Goal: Task Accomplishment & Management: Manage account settings

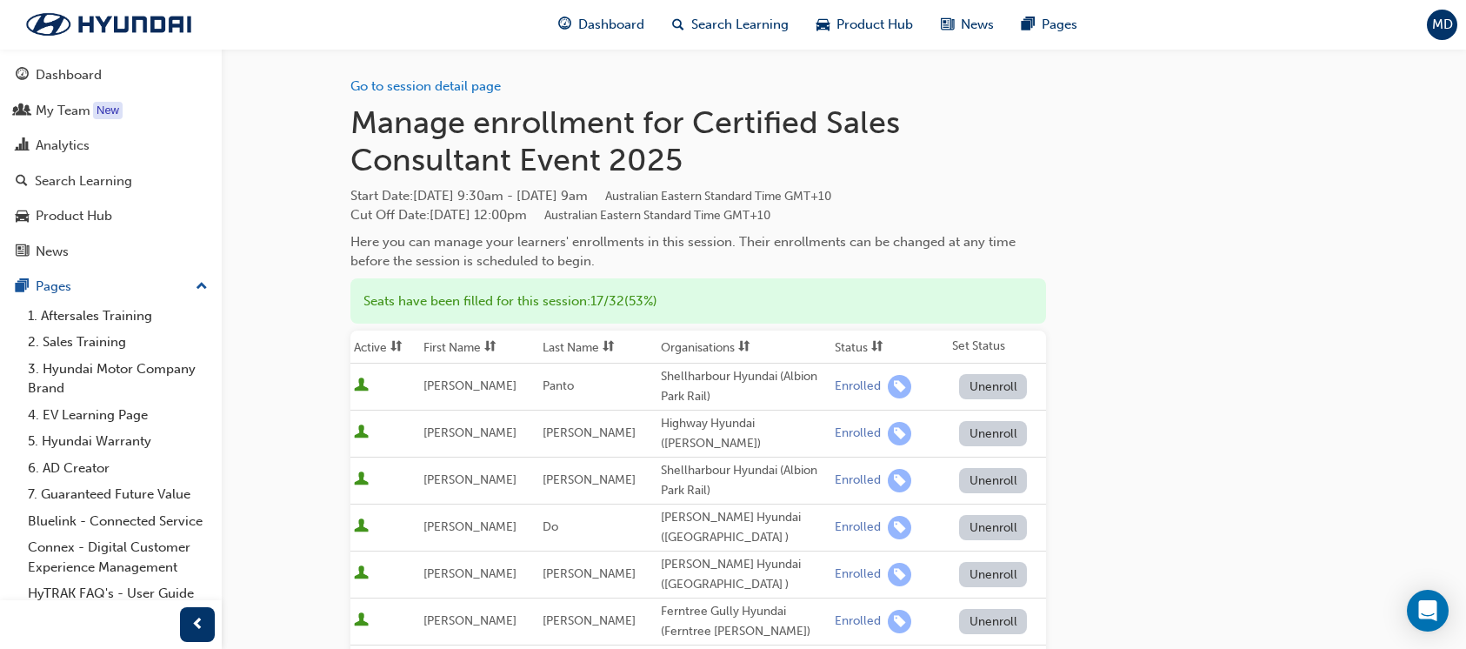
scroll to position [348, 0]
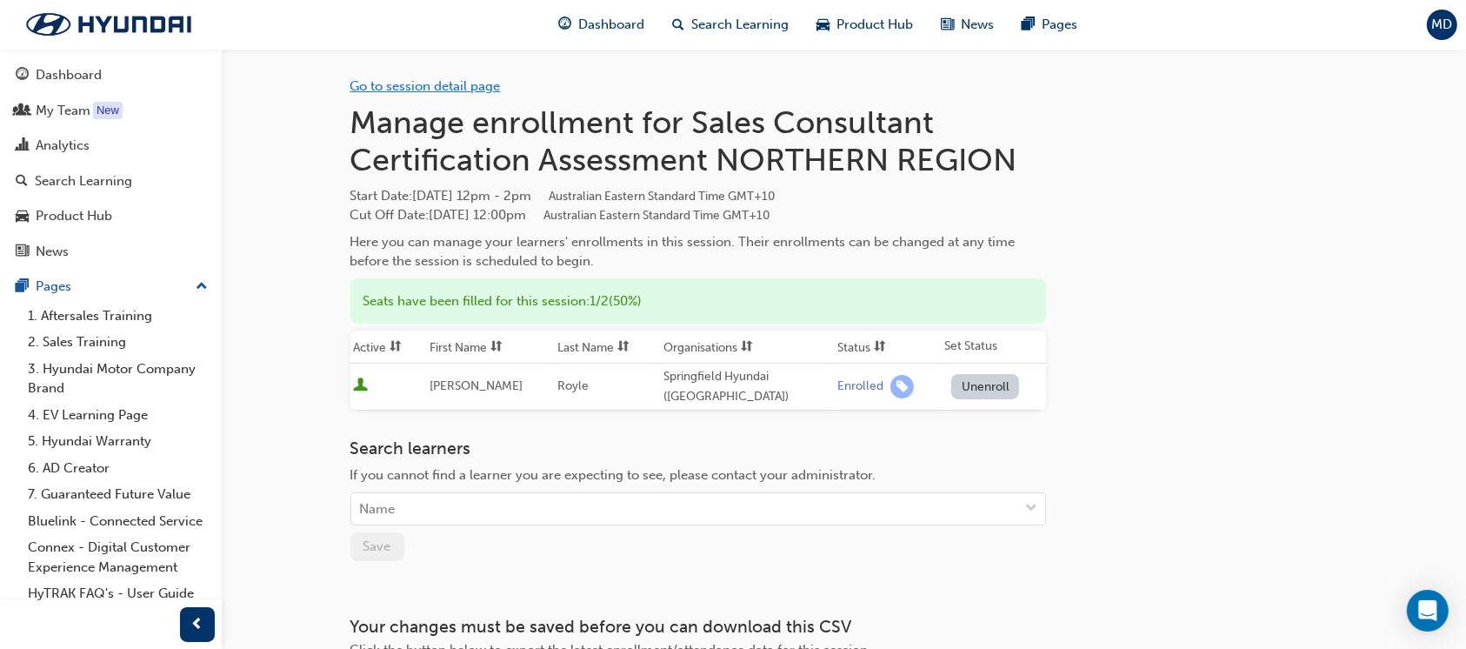
click at [466, 92] on link "Go to session detail page" at bounding box center [425, 86] width 150 height 16
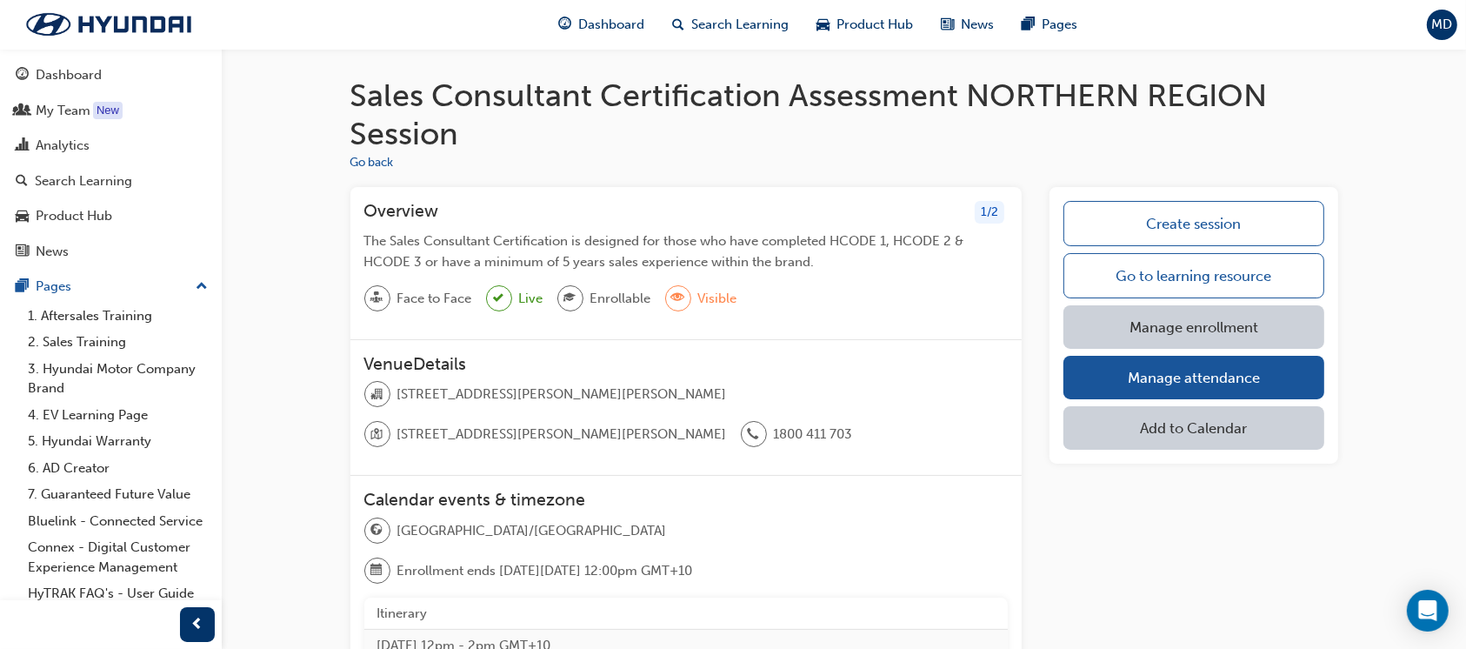
click at [1444, 24] on span "MD" at bounding box center [1442, 25] width 21 height 20
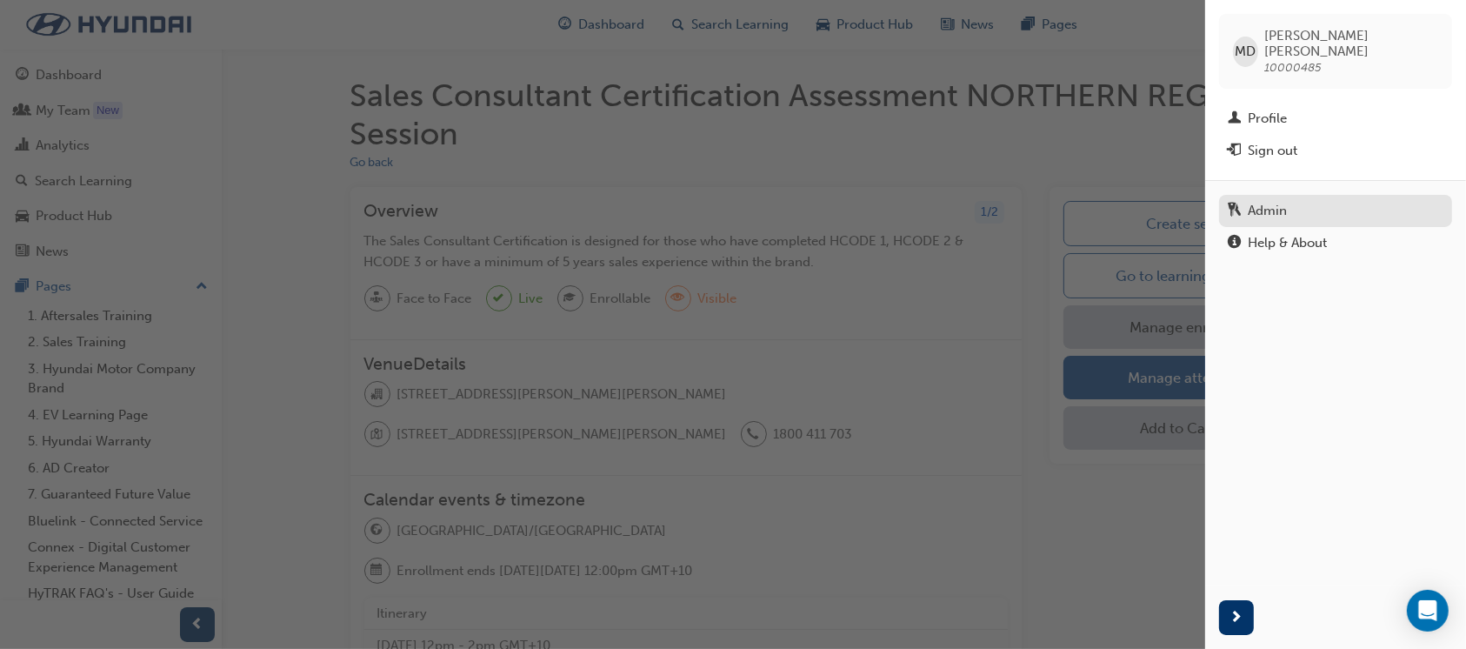
click at [1280, 201] on div "Admin" at bounding box center [1267, 211] width 39 height 20
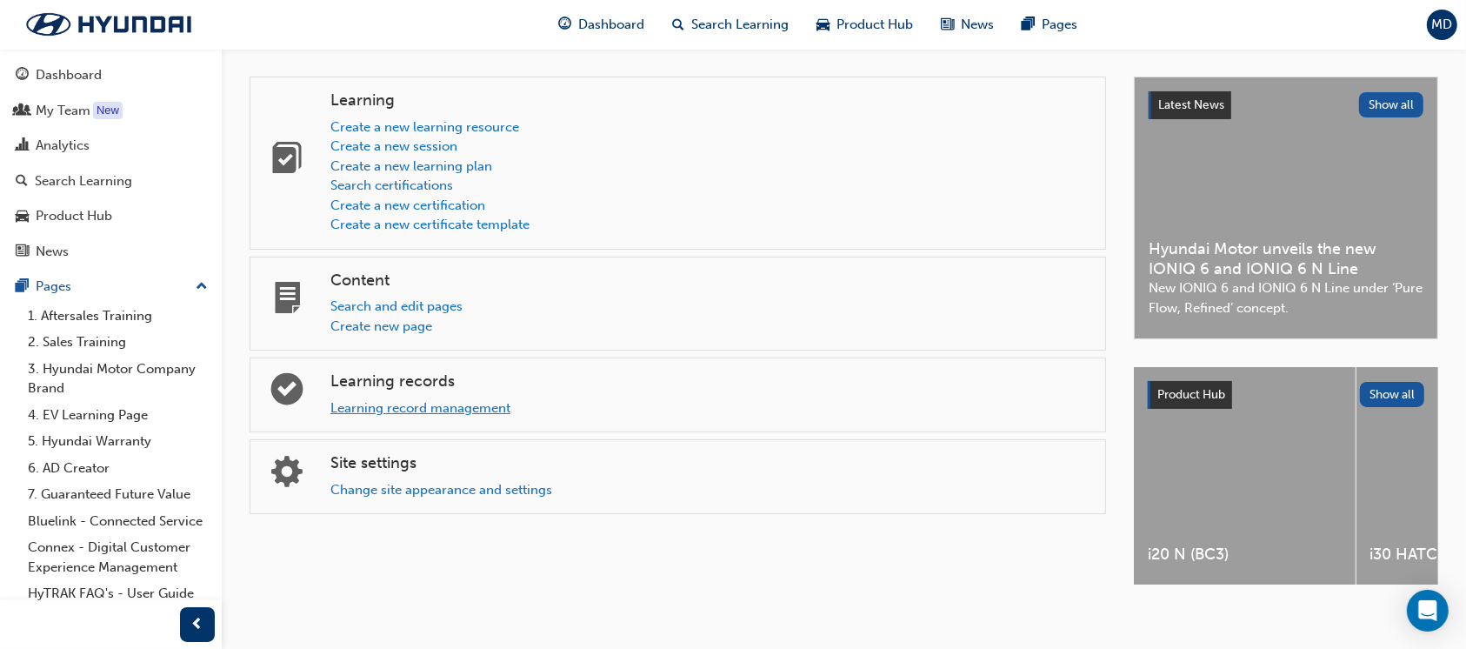
click at [405, 409] on link "Learning record management" at bounding box center [420, 408] width 180 height 16
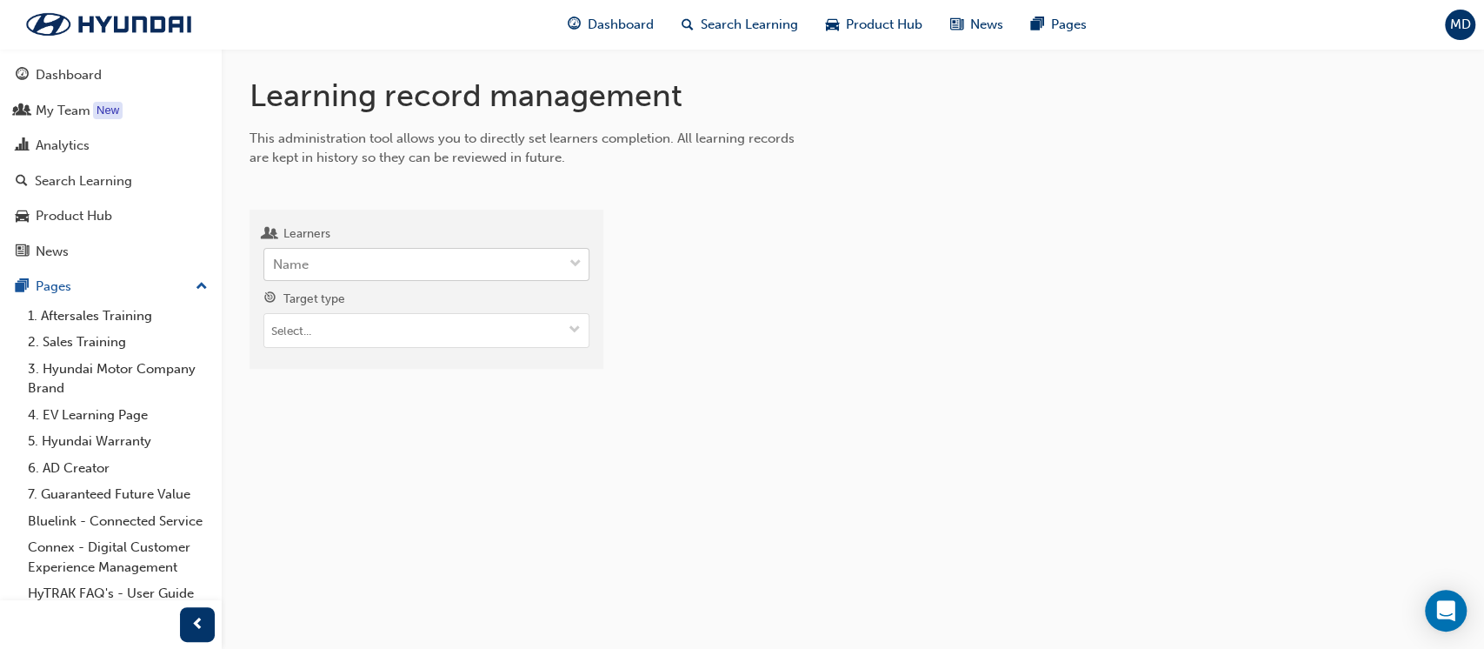
click at [438, 268] on div "Name" at bounding box center [413, 265] width 298 height 30
click at [275, 268] on input "Learners Name" at bounding box center [274, 263] width 2 height 15
type input "Trent Top"
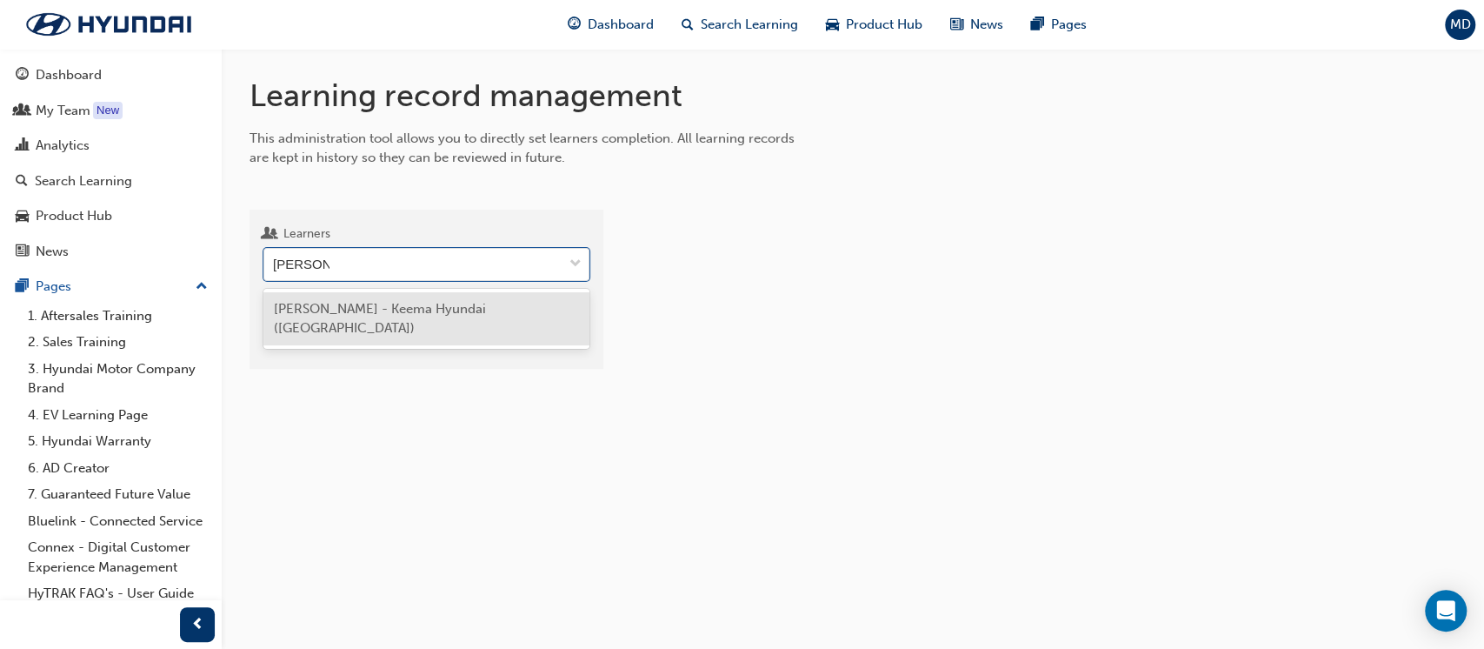
click at [468, 303] on span "Trent Topping - Keema Hyundai (Springwood)" at bounding box center [380, 319] width 212 height 36
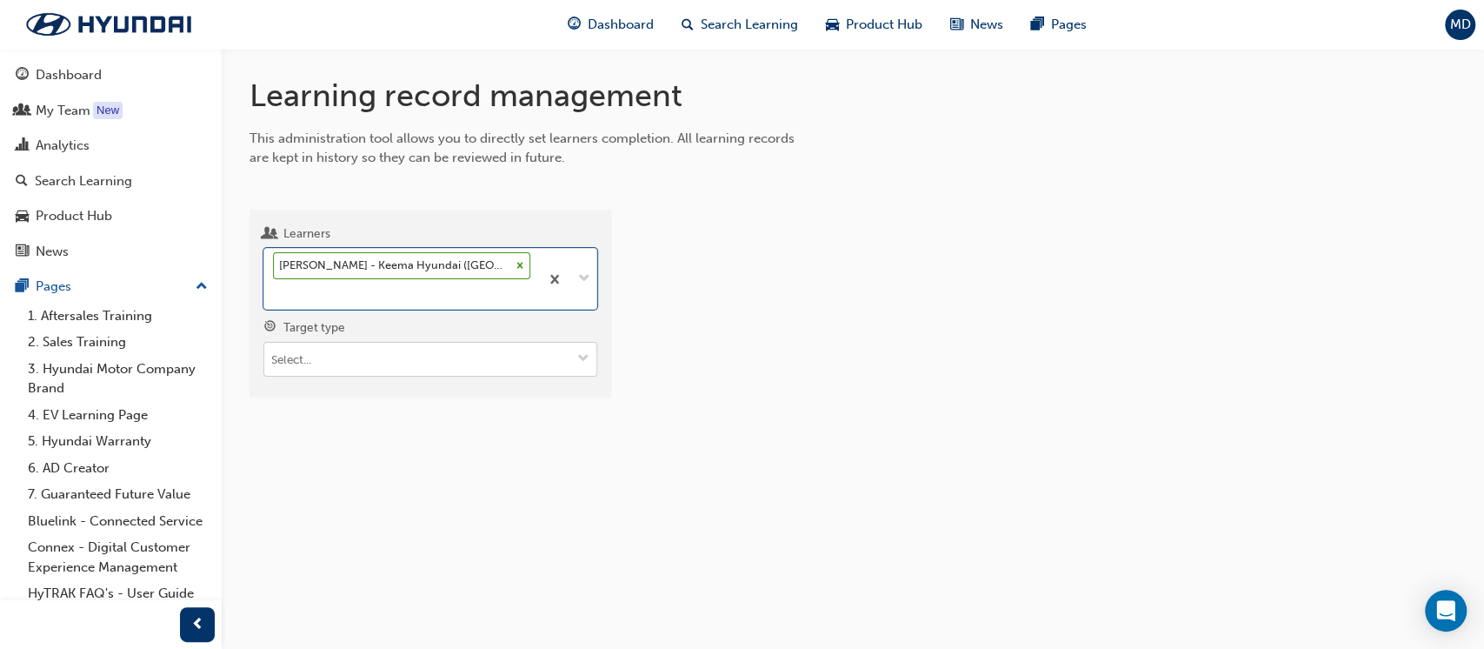
click at [450, 366] on input "Target type" at bounding box center [430, 359] width 332 height 33
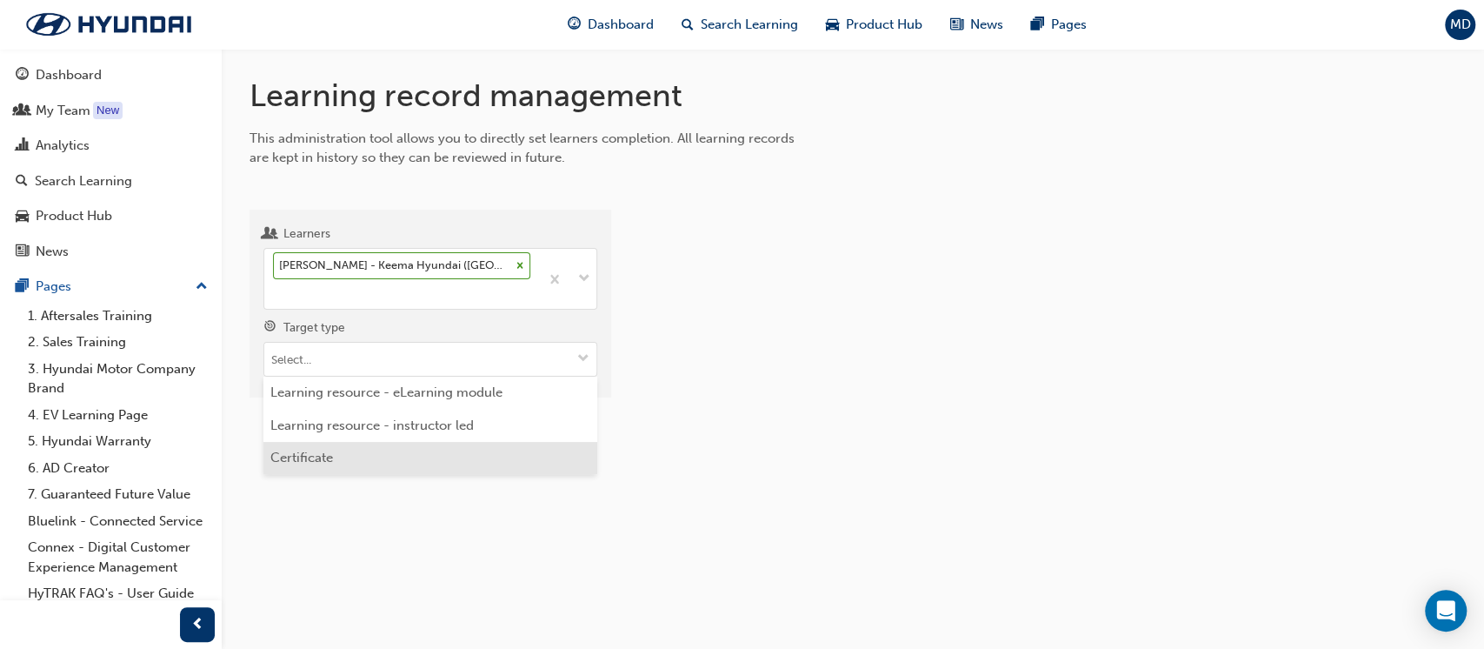
click at [360, 455] on li "Certificate" at bounding box center [430, 458] width 334 height 33
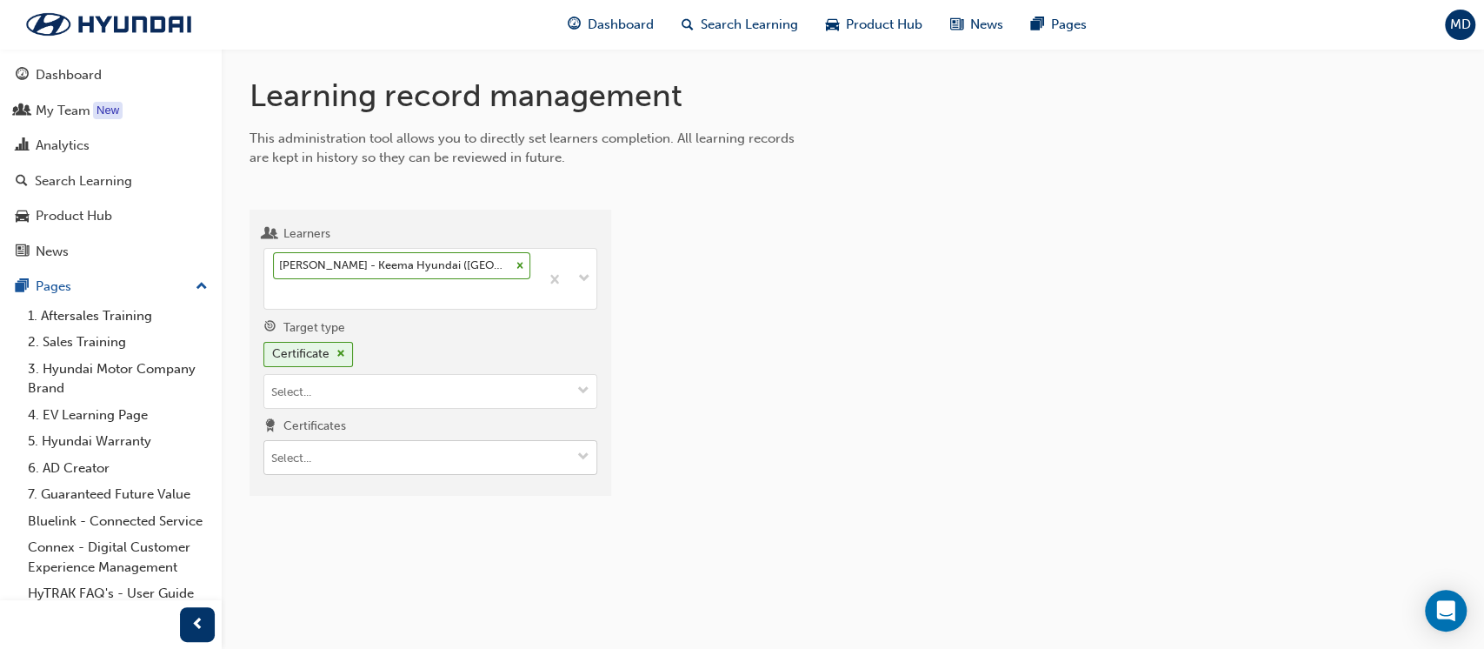
click at [390, 452] on input "Certificates" at bounding box center [430, 457] width 332 height 33
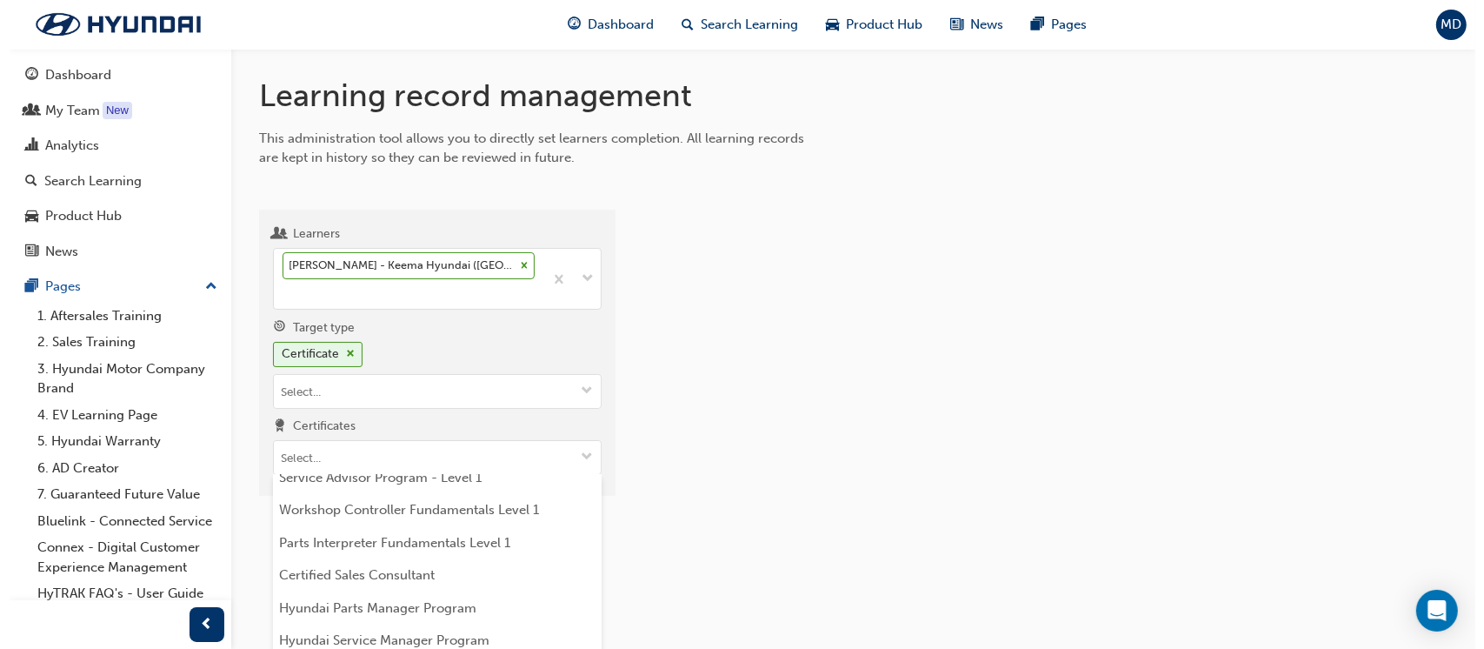
scroll to position [130, 0]
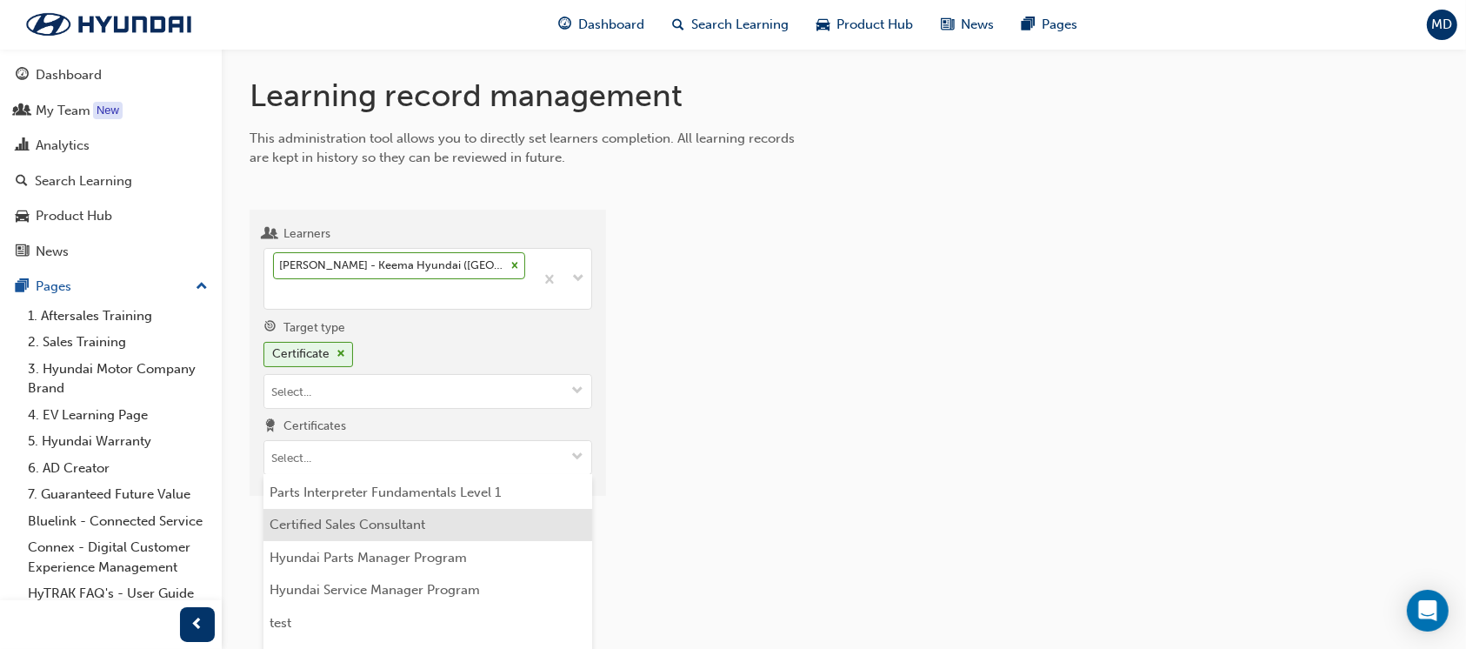
click at [443, 532] on li "Certified Sales Consultant" at bounding box center [427, 525] width 329 height 33
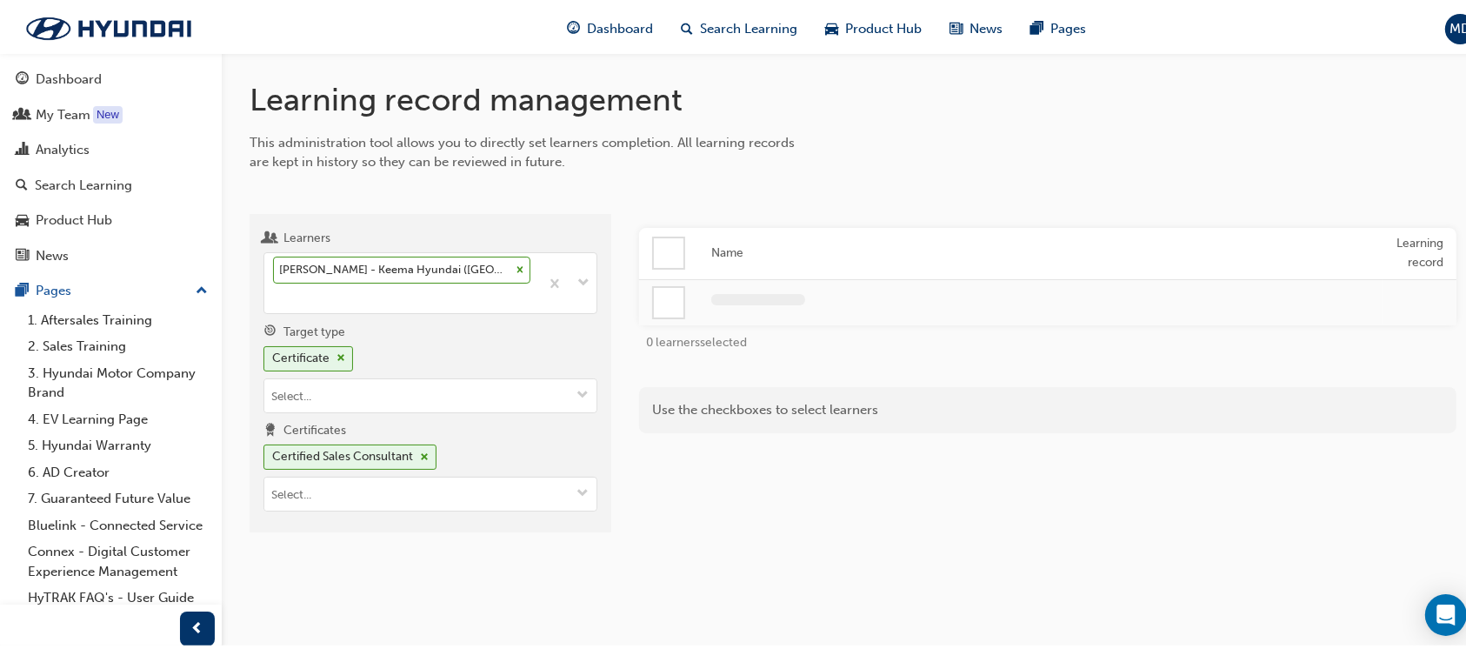
scroll to position [0, 0]
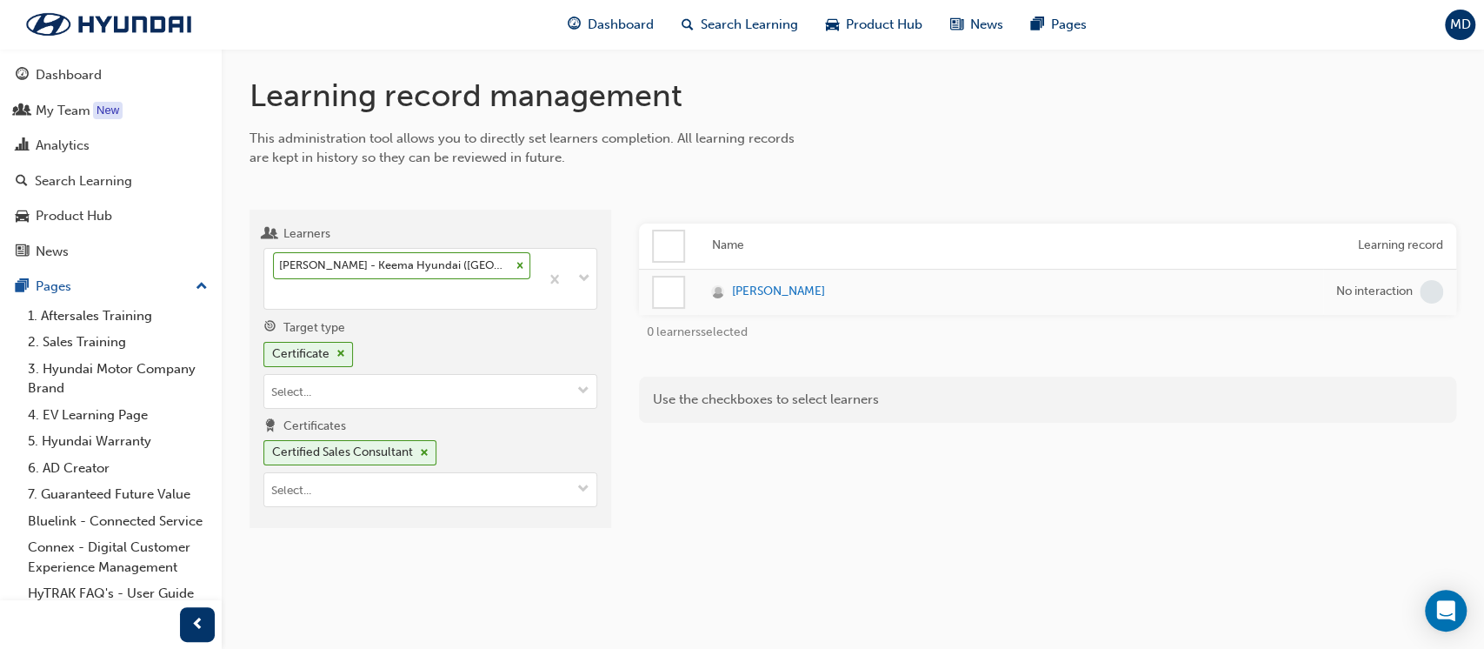
click at [659, 298] on div at bounding box center [669, 292] width 30 height 30
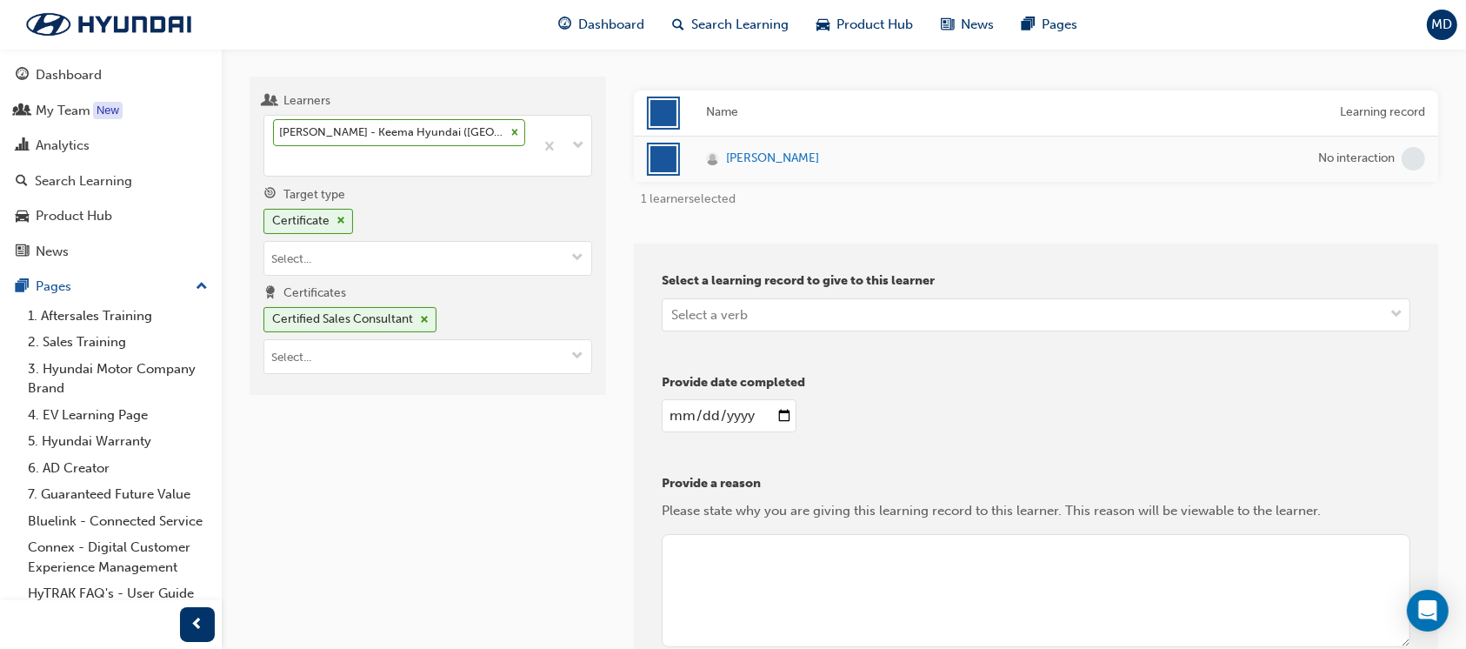
scroll to position [231, 0]
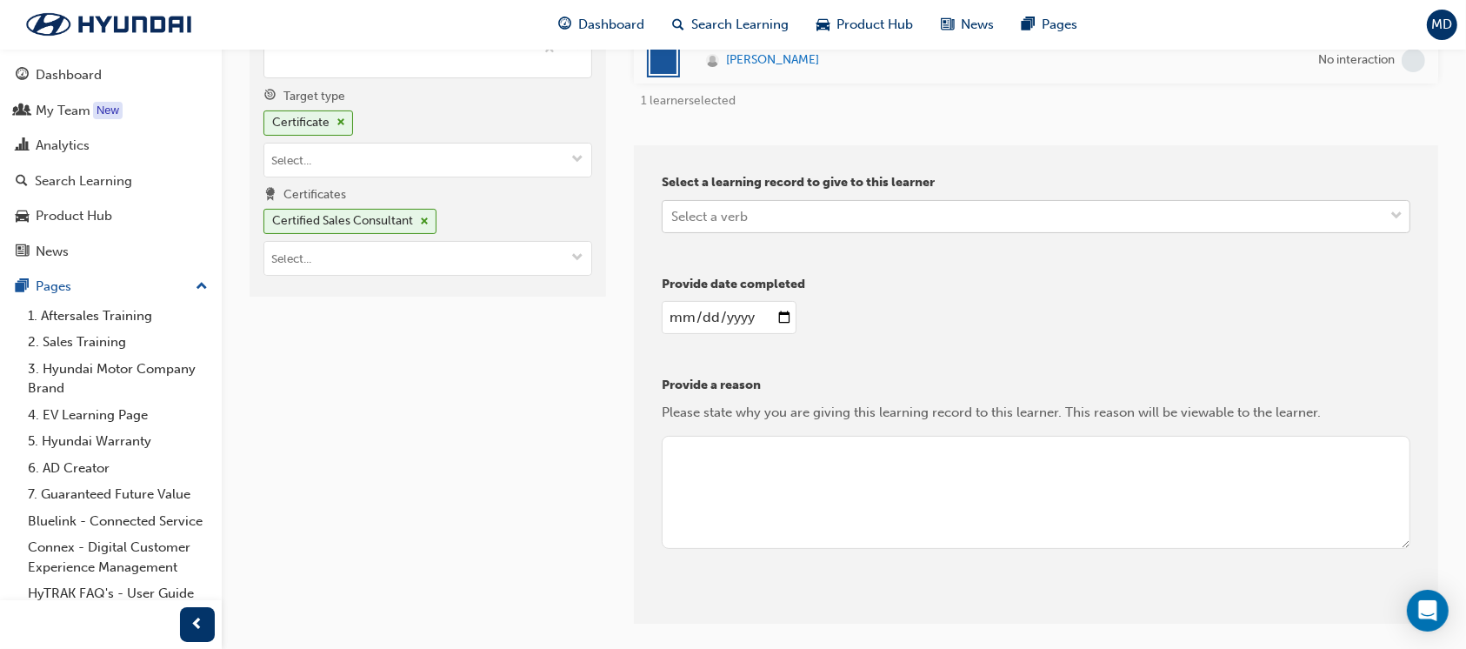
click at [770, 205] on div "Select a verb" at bounding box center [1023, 216] width 721 height 30
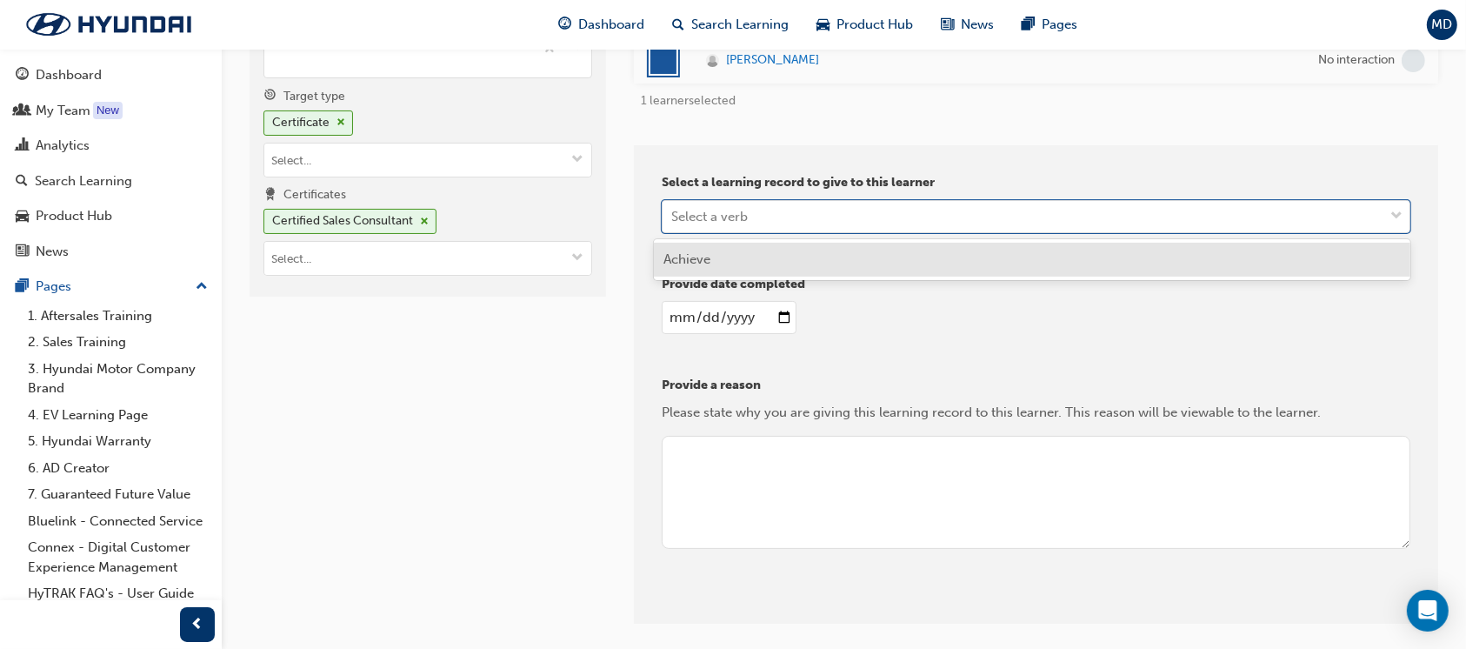
click at [733, 270] on div "Achieve" at bounding box center [1032, 260] width 757 height 34
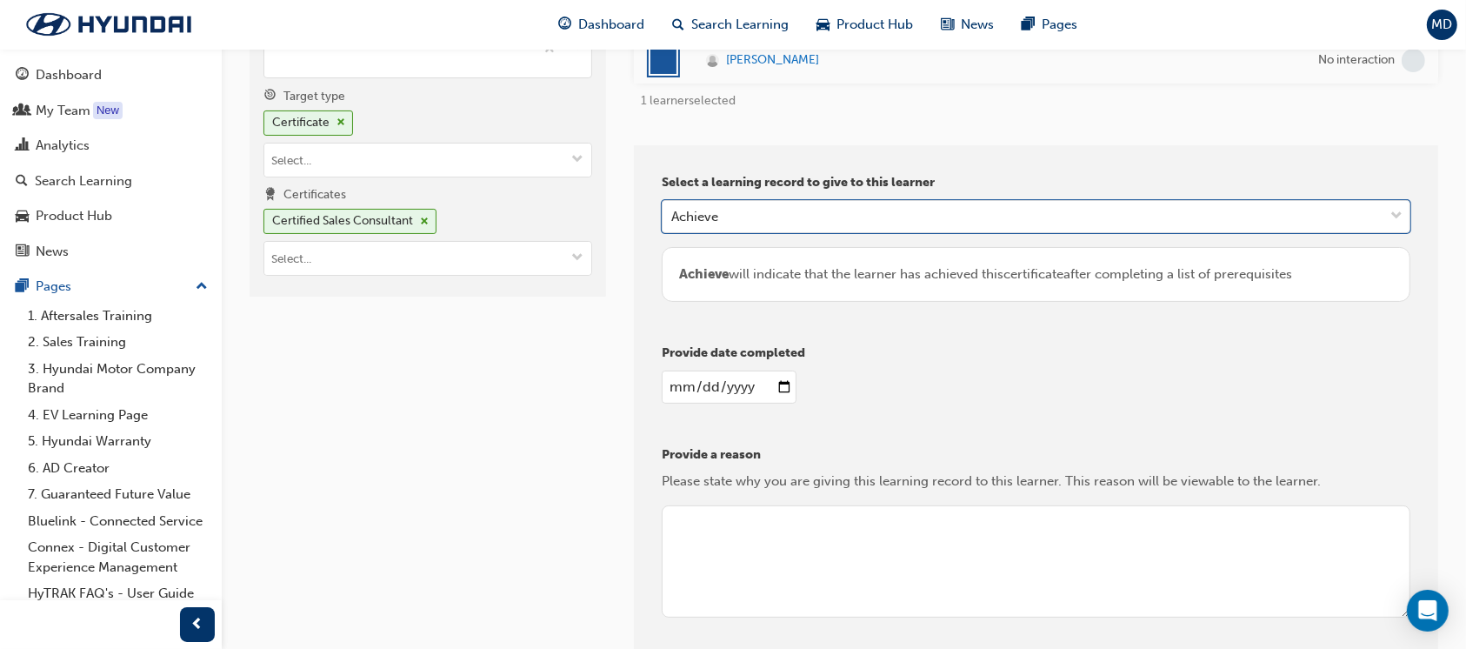
click at [738, 380] on input "date" at bounding box center [729, 386] width 135 height 33
click at [767, 390] on input "date" at bounding box center [729, 386] width 135 height 33
type input "2025-08-21"
click at [922, 403] on div "Provide date completed 2025-08-21" at bounding box center [1036, 380] width 749 height 74
click at [864, 530] on textarea at bounding box center [1036, 561] width 749 height 113
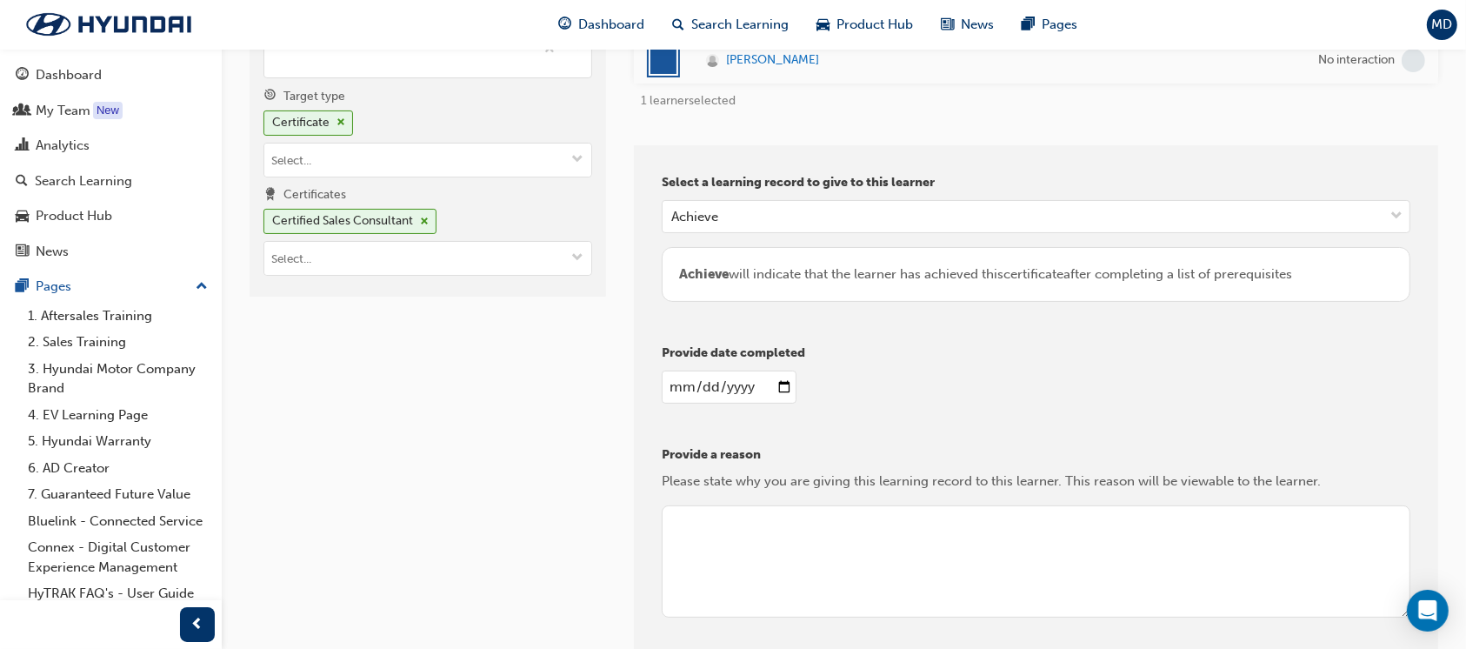
type textarea "a"
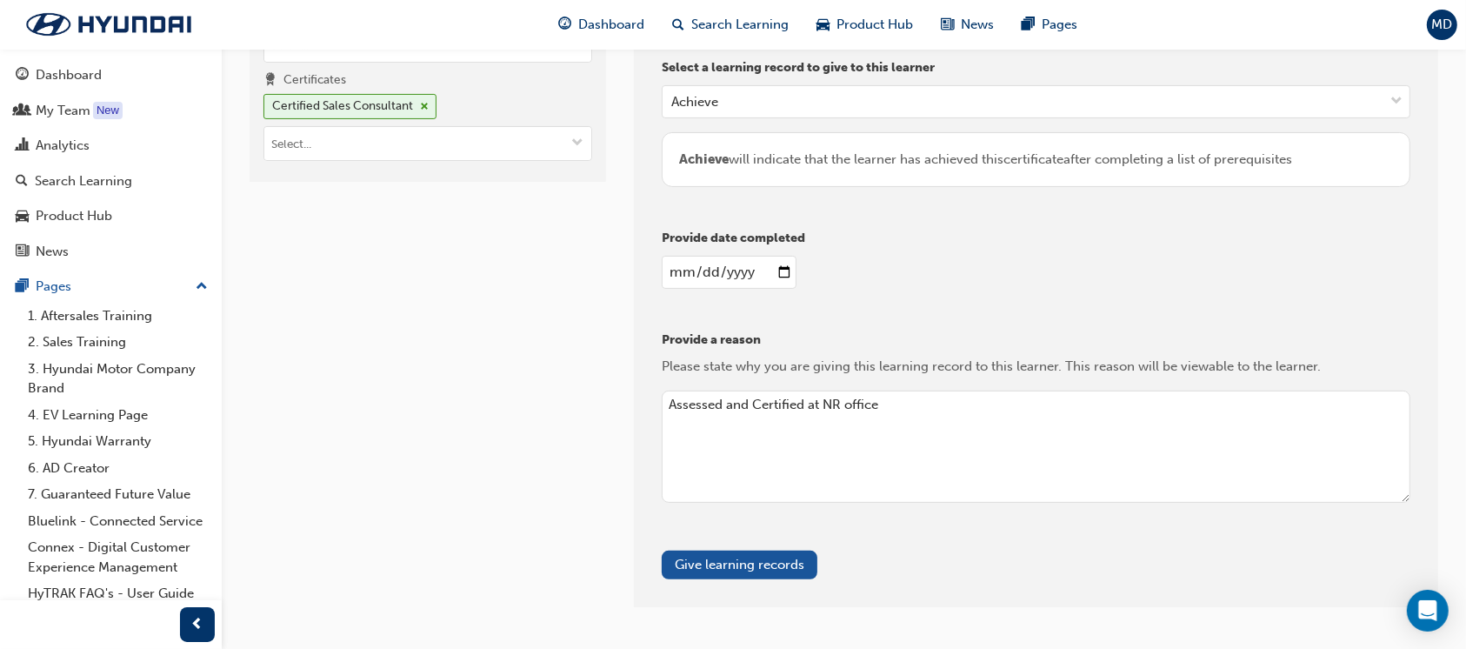
scroll to position [403, 0]
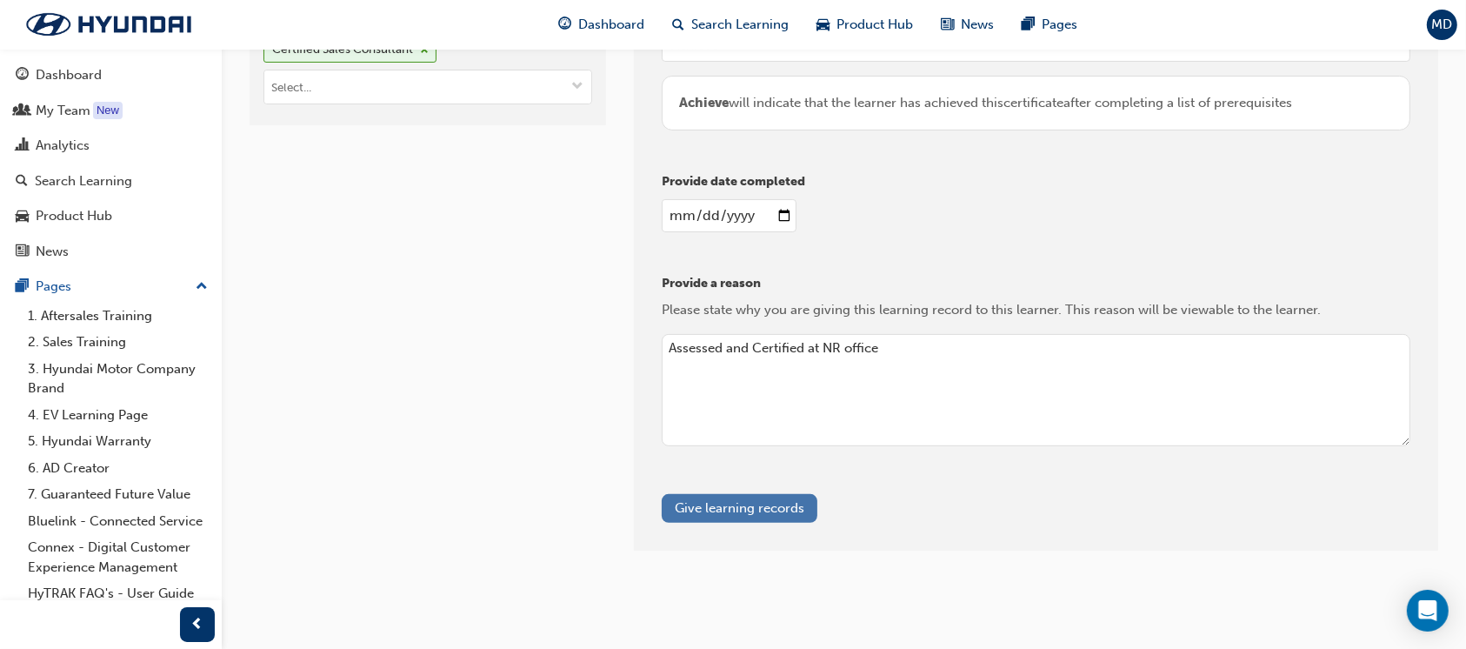
type textarea "Assessed and Certified at NR office"
click at [782, 514] on button "Give learning records" at bounding box center [740, 508] width 156 height 29
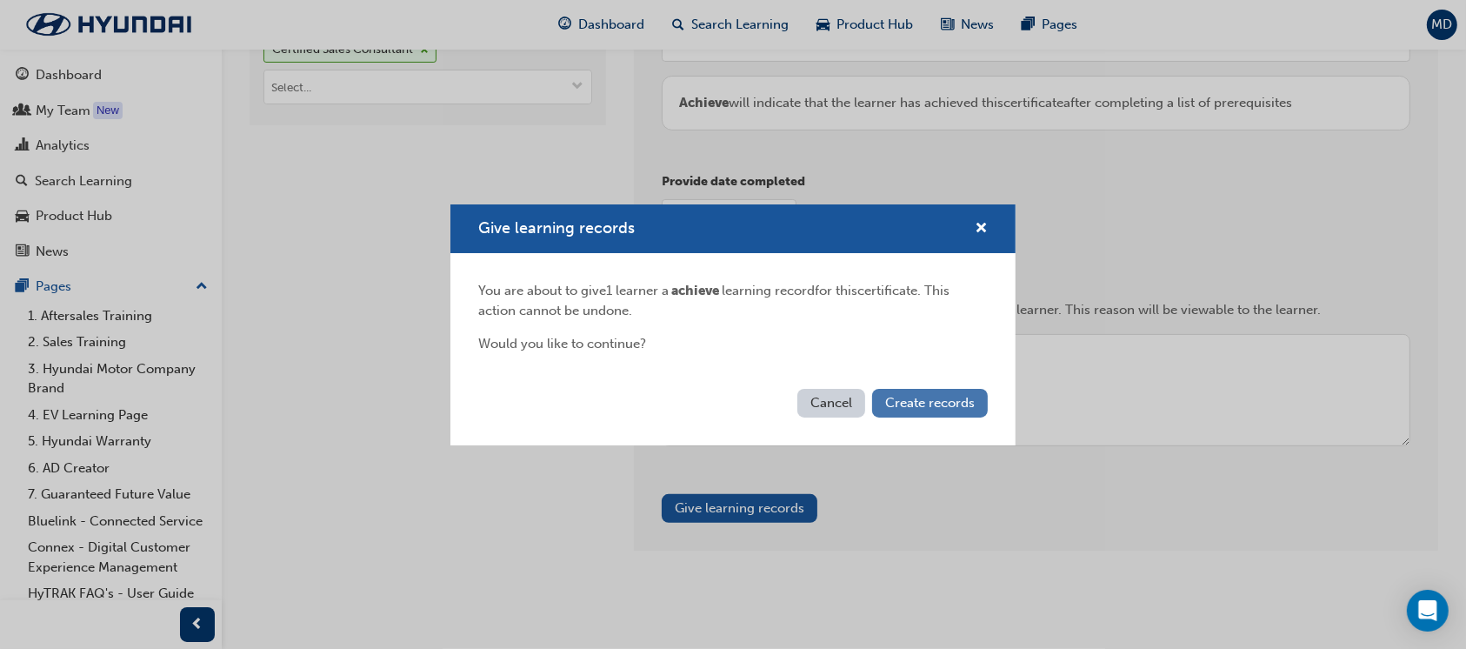
click at [955, 408] on span "Create records" at bounding box center [930, 403] width 90 height 16
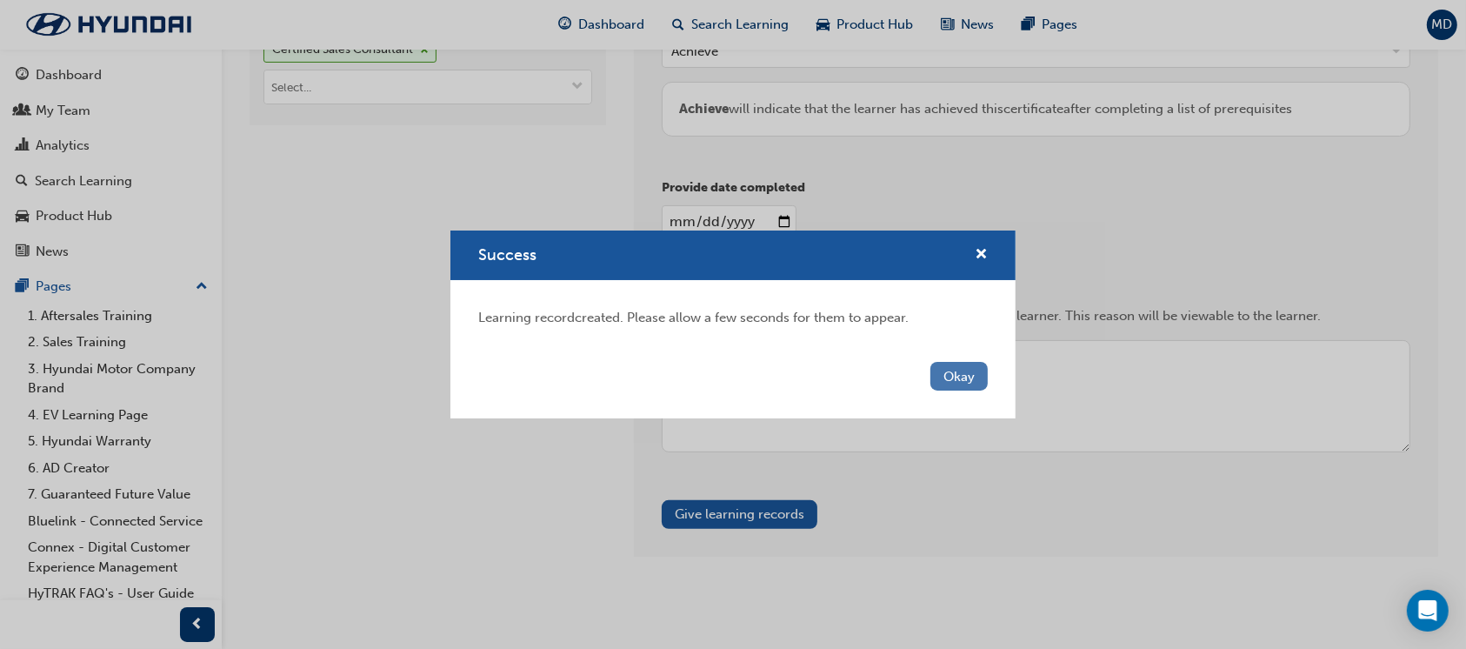
click at [971, 381] on button "Okay" at bounding box center [958, 376] width 57 height 29
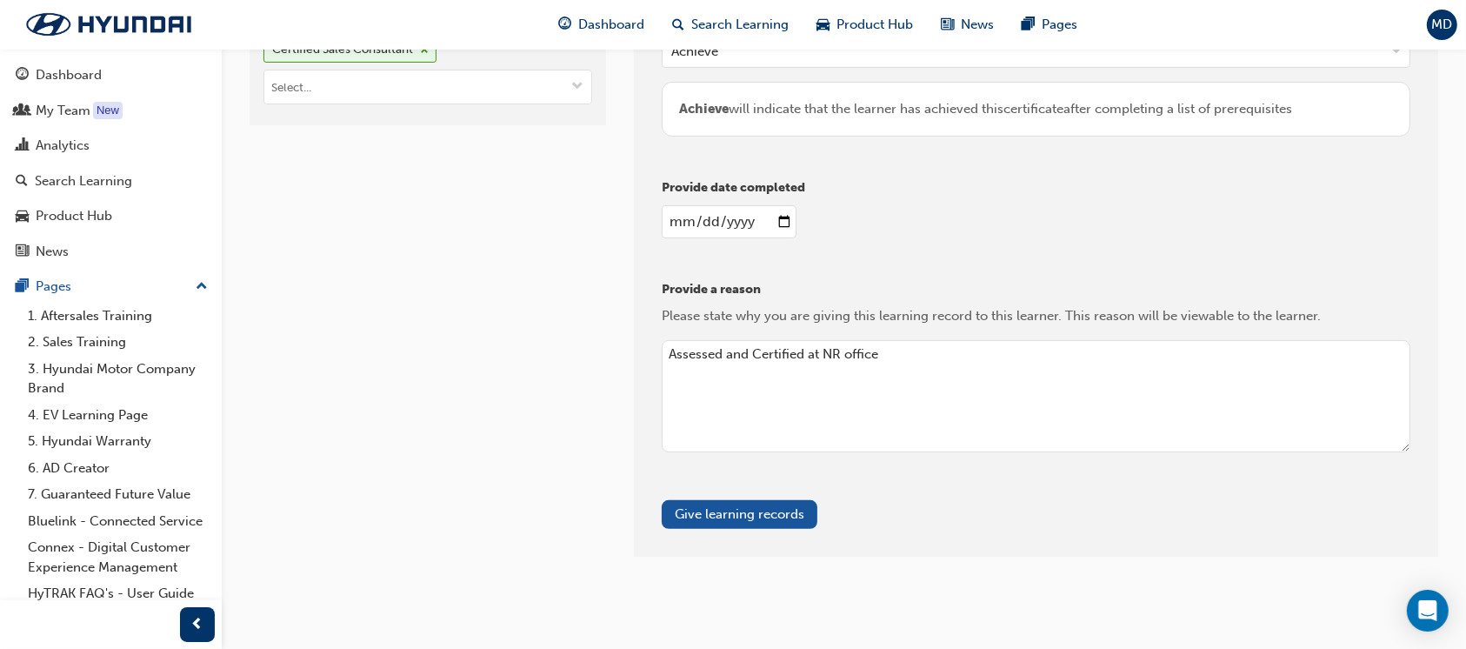
click at [537, 303] on div "Learners Trent Topping - Keema Hyundai (Springwood) Target type Certificate Cer…" at bounding box center [428, 181] width 356 height 749
click at [714, 508] on button "Give learning records" at bounding box center [740, 514] width 156 height 29
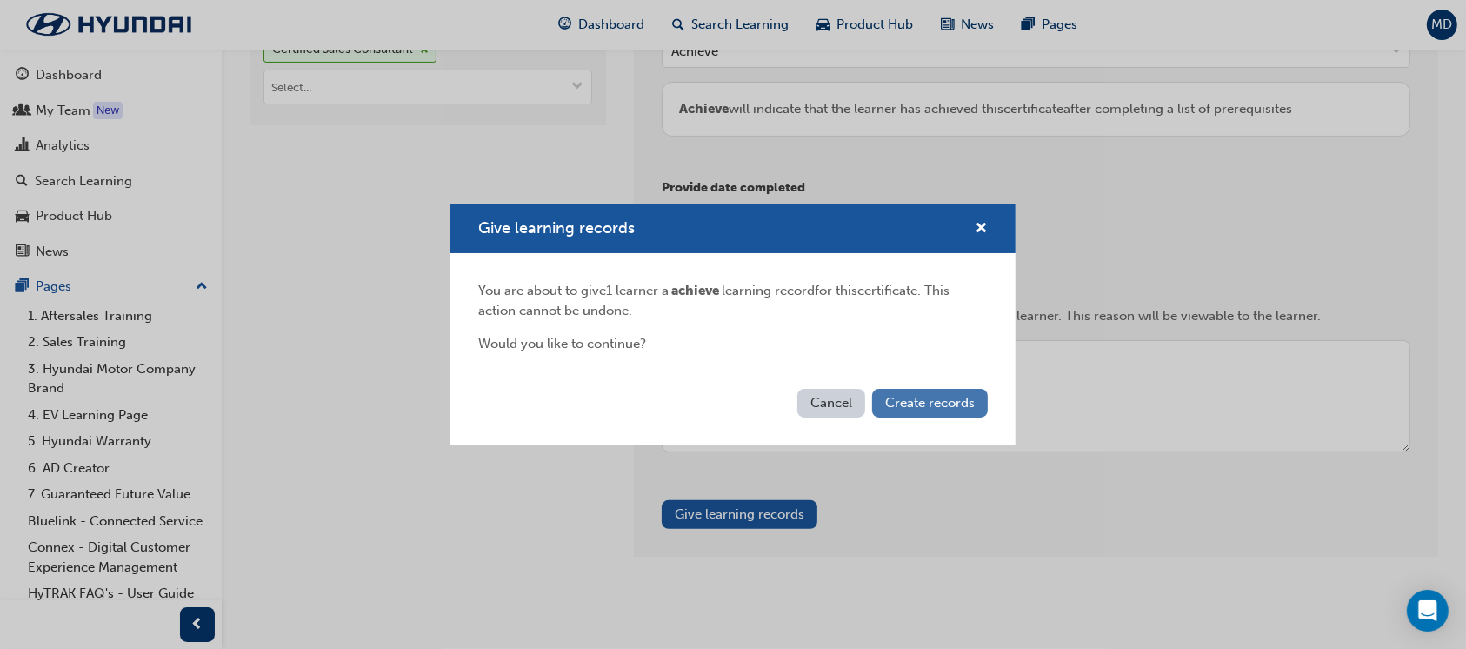
click at [942, 398] on span "Create records" at bounding box center [930, 403] width 90 height 16
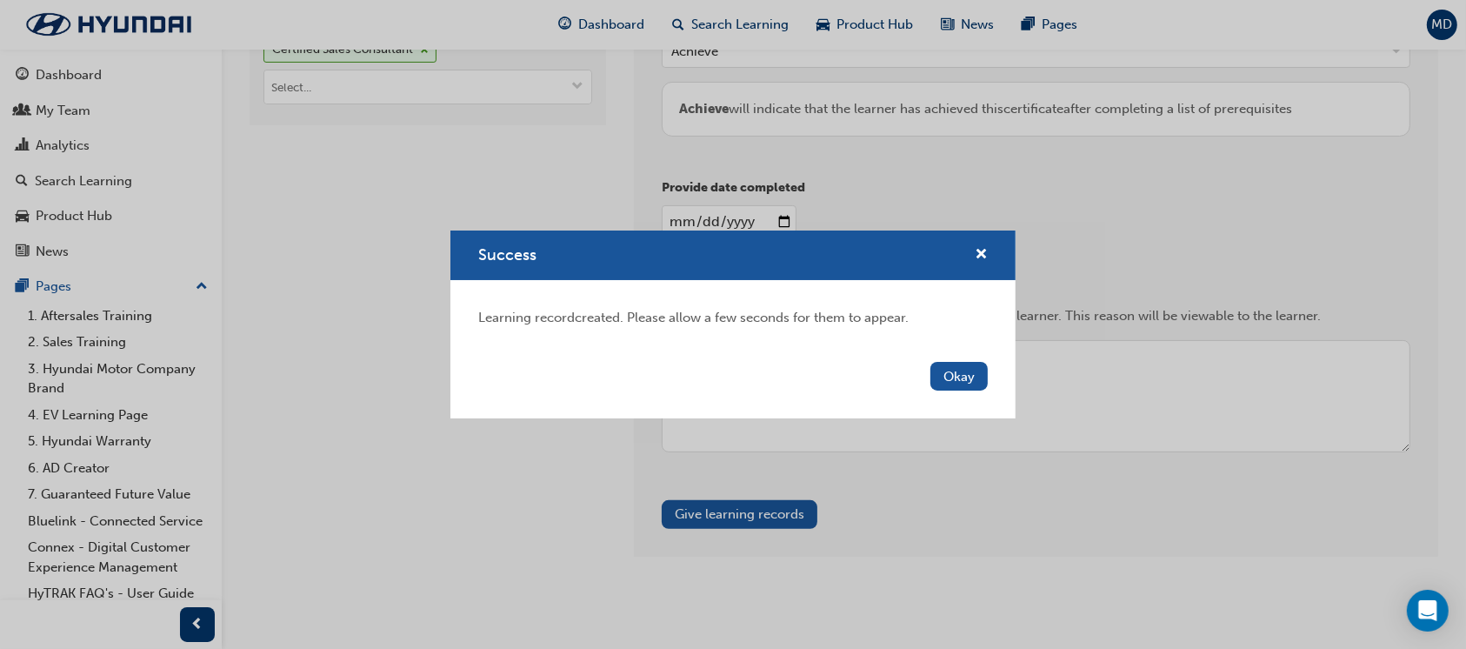
click at [952, 365] on button "Okay" at bounding box center [958, 376] width 57 height 29
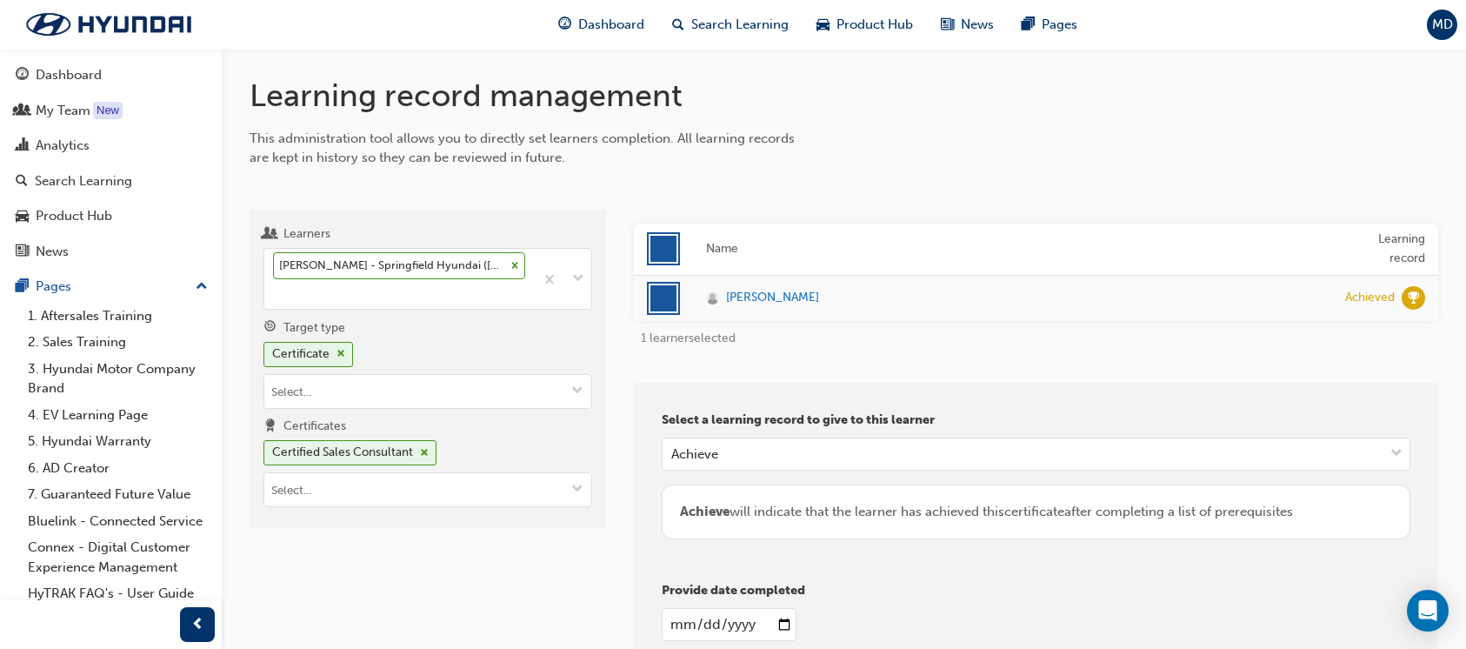
scroll to position [348, 0]
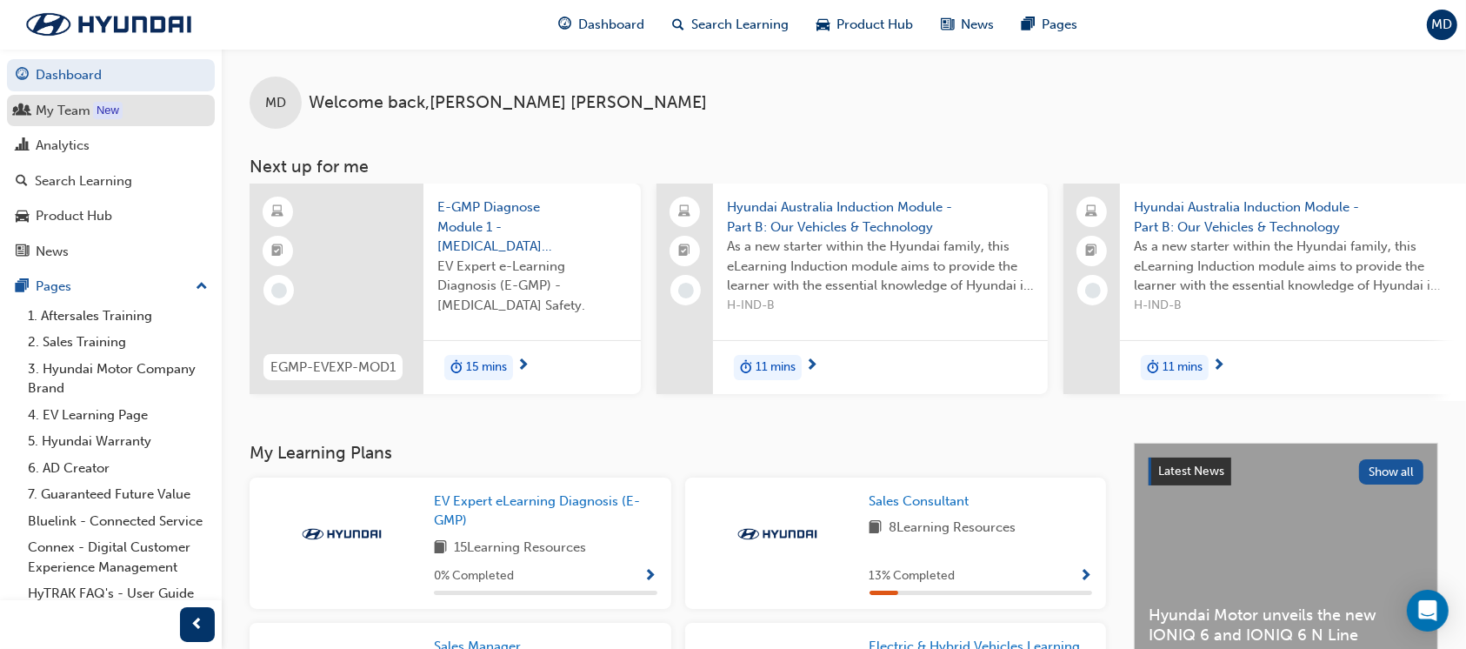
click at [68, 110] on div "My Team" at bounding box center [63, 111] width 55 height 20
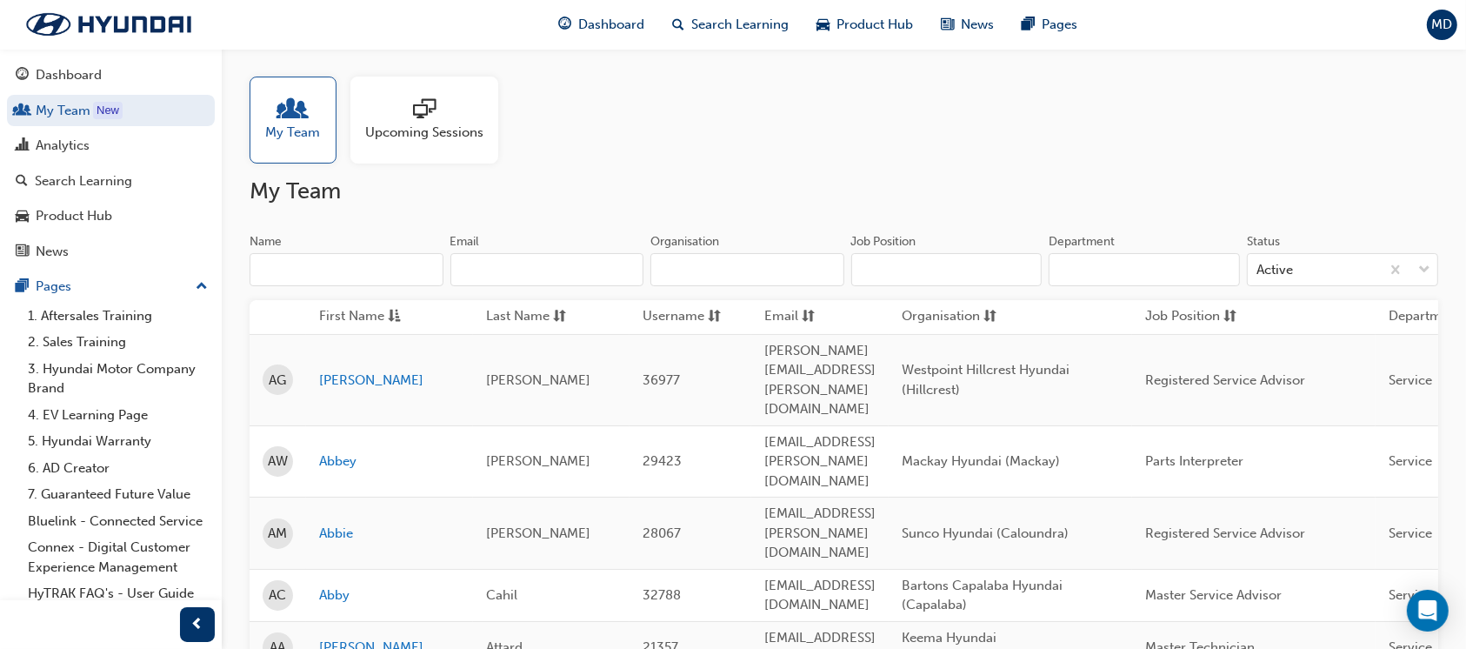
click at [1019, 179] on h2 "My Team" at bounding box center [844, 191] width 1189 height 28
click at [397, 275] on input "Name" at bounding box center [347, 269] width 194 height 33
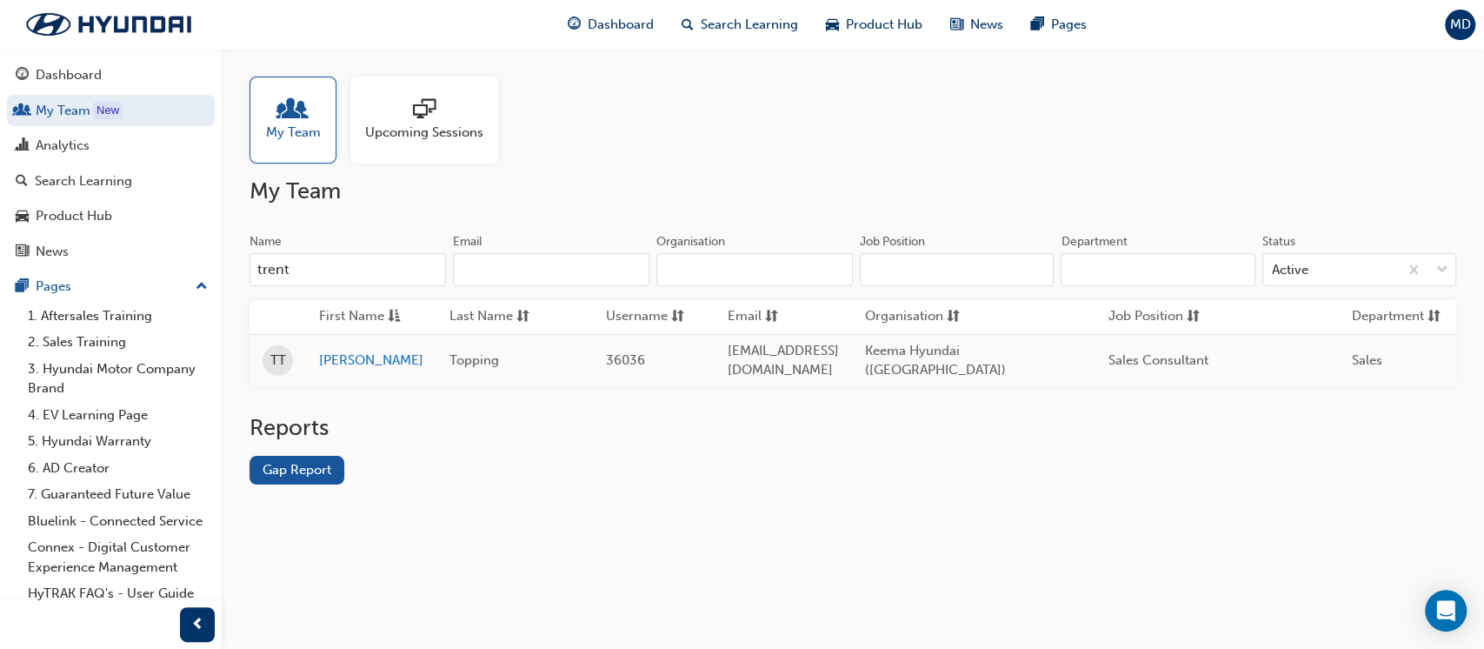
type input "trent"
click at [828, 351] on span "[EMAIL_ADDRESS][DOMAIN_NAME]" at bounding box center [783, 361] width 111 height 36
click at [822, 352] on span "[EMAIL_ADDRESS][DOMAIN_NAME]" at bounding box center [783, 361] width 111 height 36
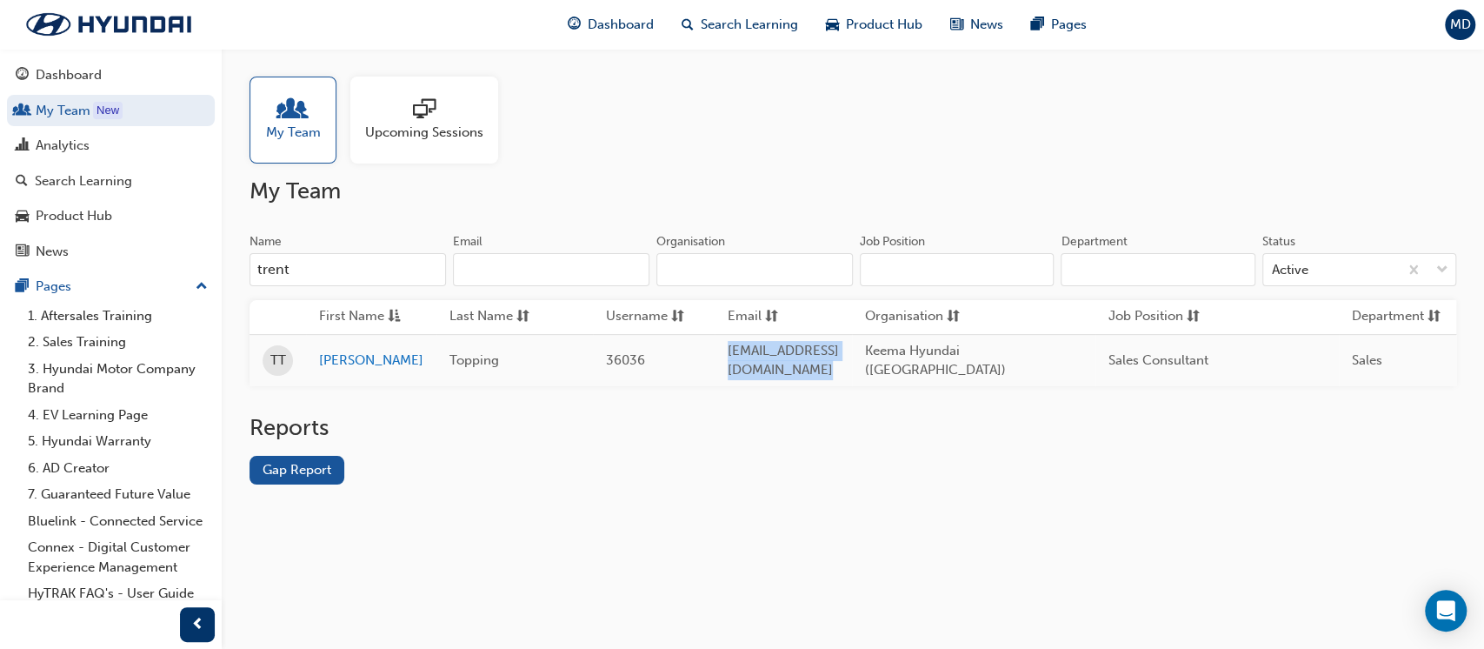
copy span "[EMAIL_ADDRESS][DOMAIN_NAME]"
